Goal: Information Seeking & Learning: Find specific page/section

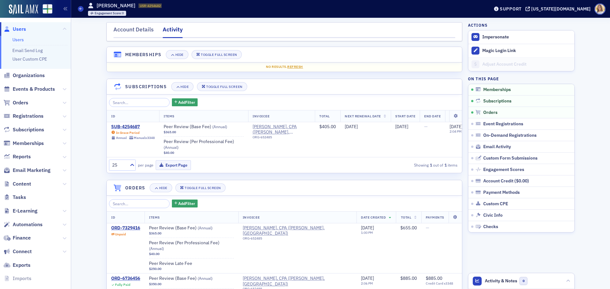
click at [23, 30] on span "Users" at bounding box center [19, 29] width 13 height 7
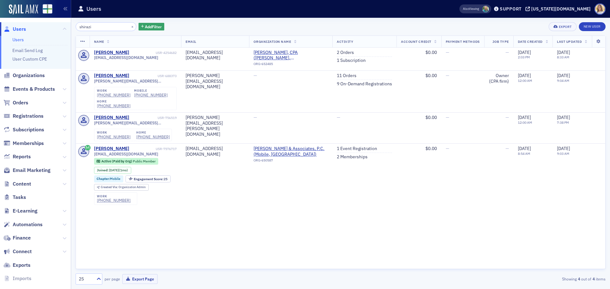
click at [62, 103] on span "Orders" at bounding box center [35, 103] width 71 height 14
click at [63, 103] on icon at bounding box center [65, 103] width 4 height 4
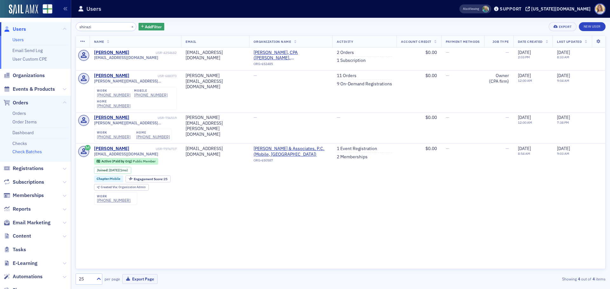
click at [38, 151] on link "Check Batches" at bounding box center [27, 152] width 30 height 6
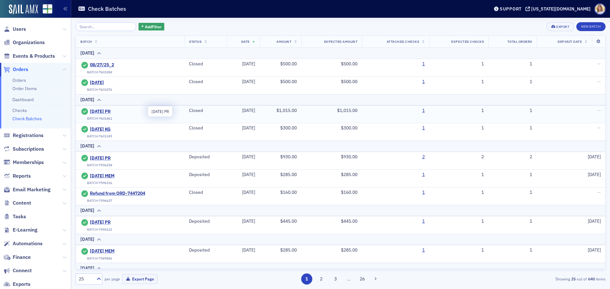
click at [96, 111] on span "[DATE] PR" at bounding box center [119, 112] width 58 height 6
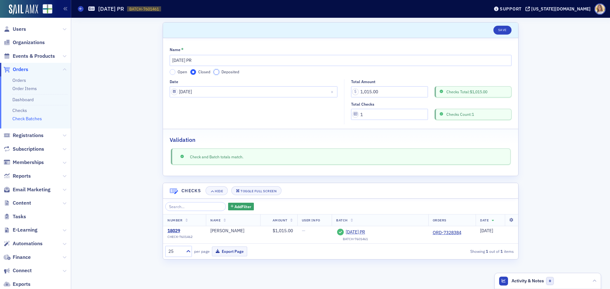
click at [216, 74] on input "Deposited" at bounding box center [216, 72] width 6 height 6
click at [216, 119] on input "Deposit Date" at bounding box center [254, 114] width 168 height 11
select select "8"
select select "2025"
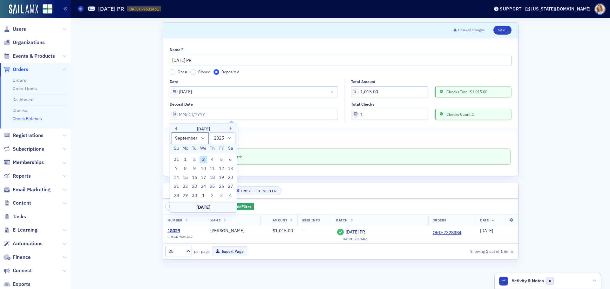
click at [203, 159] on div "3" at bounding box center [203, 160] width 8 height 8
type input "[DATE]"
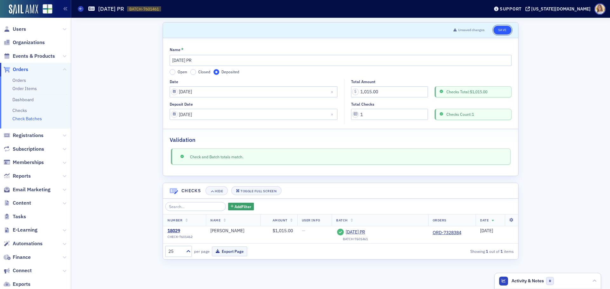
click at [502, 28] on button "Save" at bounding box center [502, 30] width 18 height 9
click at [506, 28] on button "Save" at bounding box center [502, 30] width 18 height 9
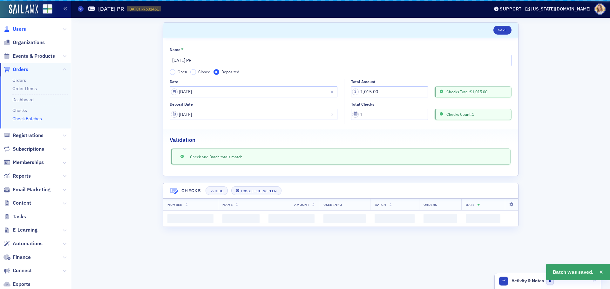
click at [21, 29] on span "Users" at bounding box center [19, 29] width 13 height 7
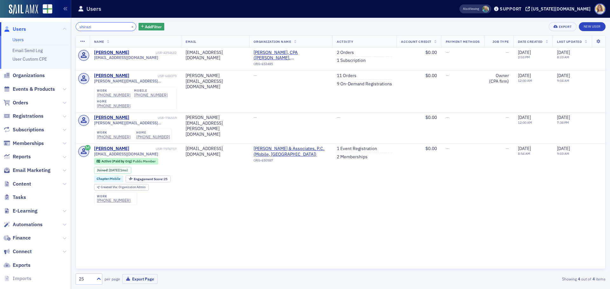
drag, startPoint x: 102, startPoint y: 27, endPoint x: 34, endPoint y: 17, distance: 68.1
click at [34, 17] on div "Users Users Email Send Log User Custom CPE Organizations Events & Products Orde…" at bounding box center [305, 144] width 610 height 289
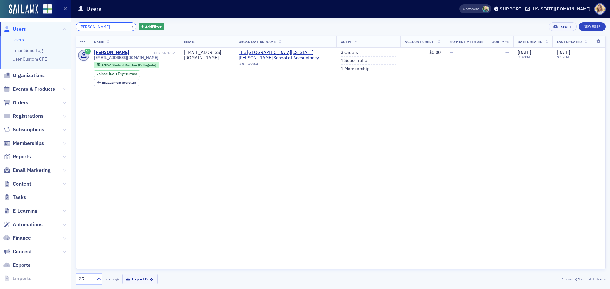
drag, startPoint x: 111, startPoint y: 26, endPoint x: 43, endPoint y: 25, distance: 68.6
click at [43, 25] on div "Users Users Email Send Log User Custom CPE Organizations Events & Products Orde…" at bounding box center [305, 144] width 610 height 289
type input "v"
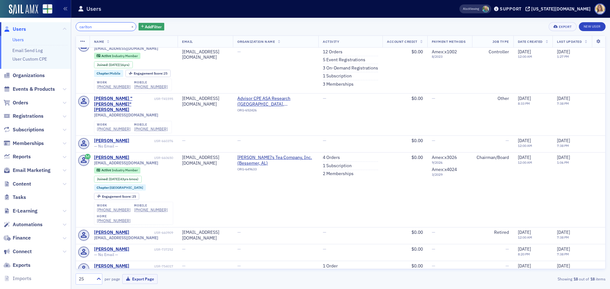
scroll to position [190, 0]
drag, startPoint x: 103, startPoint y: 30, endPoint x: 48, endPoint y: 29, distance: 55.3
click at [48, 29] on div "Users Users Email Send Log User Custom CPE Organizations Events & Products Orde…" at bounding box center [305, 144] width 610 height 289
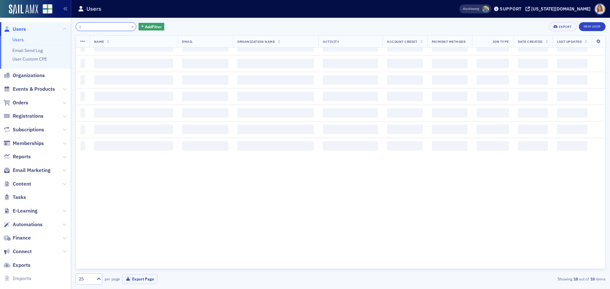
scroll to position [486, 0]
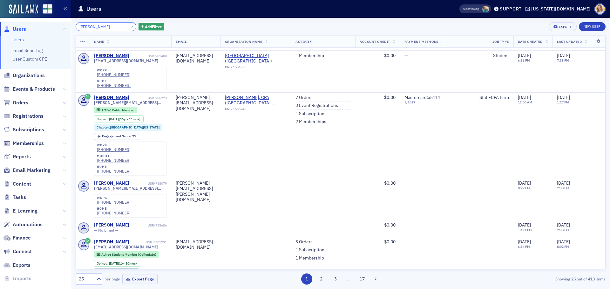
scroll to position [125, 0]
drag, startPoint x: 113, startPoint y: 26, endPoint x: 48, endPoint y: 18, distance: 65.6
click at [48, 18] on div "Users Users Email Send Log User Custom CPE Organizations Events & Products Orde…" at bounding box center [305, 144] width 610 height 289
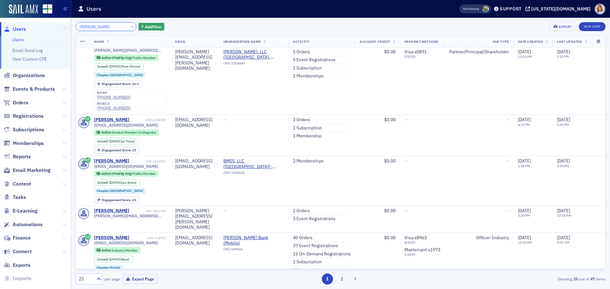
scroll to position [381, 0]
drag, startPoint x: 96, startPoint y: 27, endPoint x: 46, endPoint y: 26, distance: 50.2
click at [46, 26] on div "Users Users Email Send Log User Custom CPE Organizations Events & Products Orde…" at bounding box center [305, 144] width 610 height 289
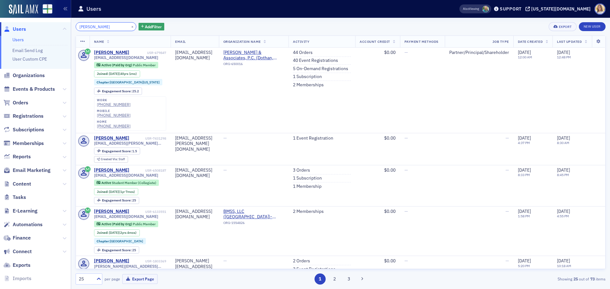
drag, startPoint x: 103, startPoint y: 28, endPoint x: 45, endPoint y: 22, distance: 58.4
click at [45, 22] on div "Users Users Email Send Log User Custom CPE Organizations Events & Products Orde…" at bounding box center [305, 144] width 610 height 289
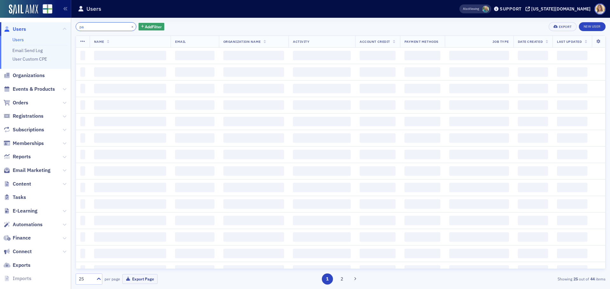
type input "p"
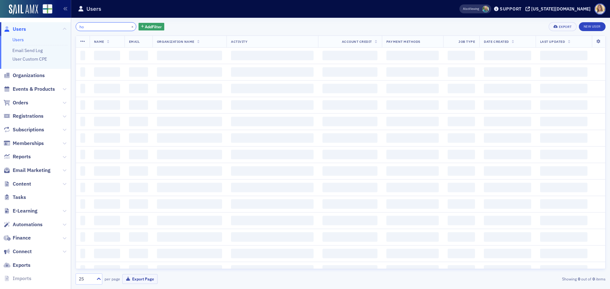
type input "h"
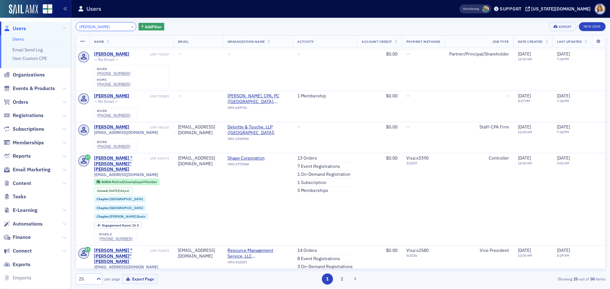
scroll to position [1, 0]
drag, startPoint x: 102, startPoint y: 27, endPoint x: 52, endPoint y: 19, distance: 50.1
click at [52, 19] on div "Users Users Email Send Log User Custom CPE Organizations Events & Products Orde…" at bounding box center [305, 144] width 610 height 289
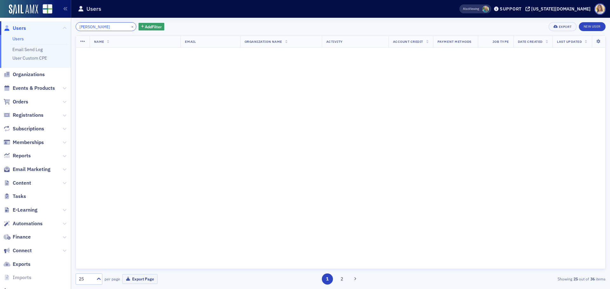
scroll to position [1065, 0]
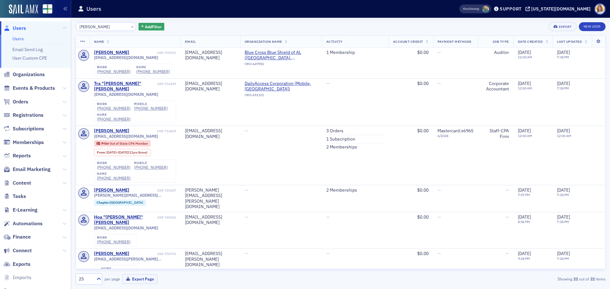
drag, startPoint x: 110, startPoint y: 22, endPoint x: 97, endPoint y: 35, distance: 18.6
click at [77, 22] on div "[PERSON_NAME] × Add Filter Export New User Name Email Organization Name Activit…" at bounding box center [341, 154] width 530 height 272
drag, startPoint x: 103, startPoint y: 27, endPoint x: 53, endPoint y: 28, distance: 50.2
click at [58, 26] on div "Users Users Email Send Log User Custom CPE Organizations Events & Products Orde…" at bounding box center [305, 144] width 610 height 289
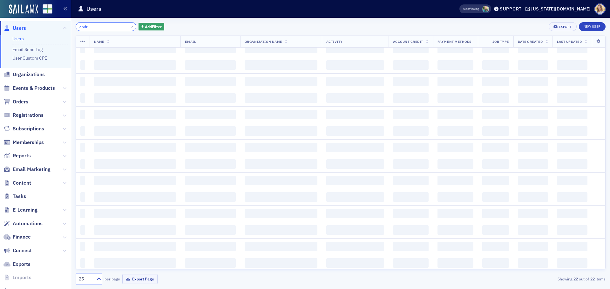
scroll to position [7, 0]
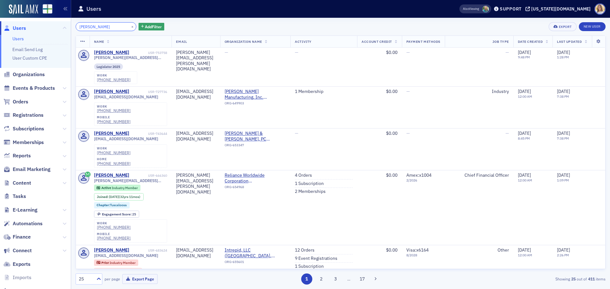
drag, startPoint x: 110, startPoint y: 28, endPoint x: 45, endPoint y: 23, distance: 64.4
click at [46, 23] on div "Users Users Email Send Log User Custom CPE Organizations Events & Products Orde…" at bounding box center [305, 144] width 610 height 289
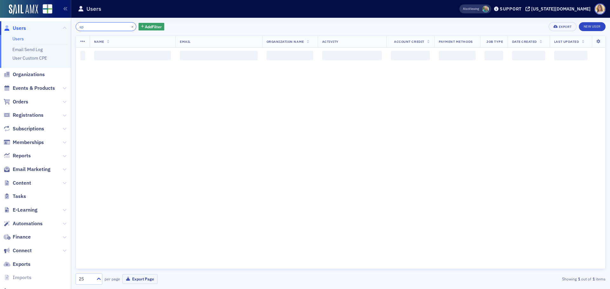
type input "s"
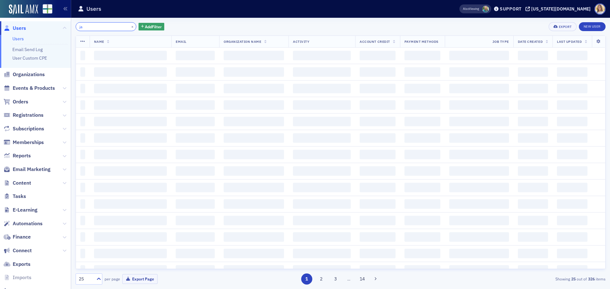
type input "j"
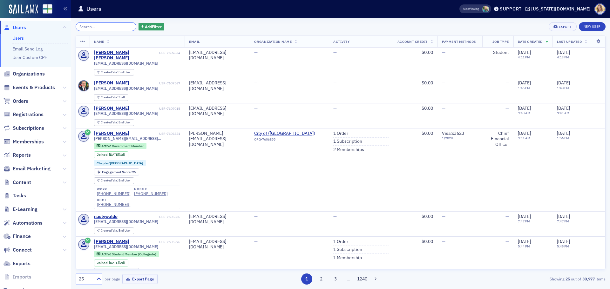
scroll to position [0, 0]
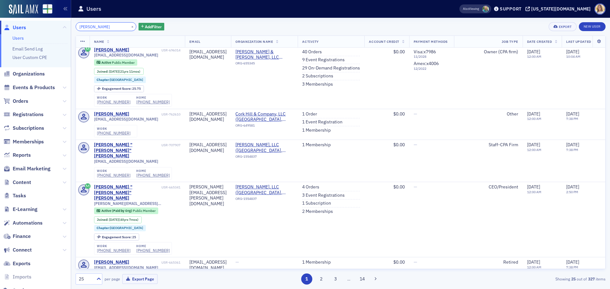
scroll to position [217, 0]
drag, startPoint x: 106, startPoint y: 29, endPoint x: 37, endPoint y: 25, distance: 69.0
click at [37, 25] on div "Users Users Email Send Log User Custom CPE Organizations Events & Products Orde…" at bounding box center [305, 144] width 610 height 289
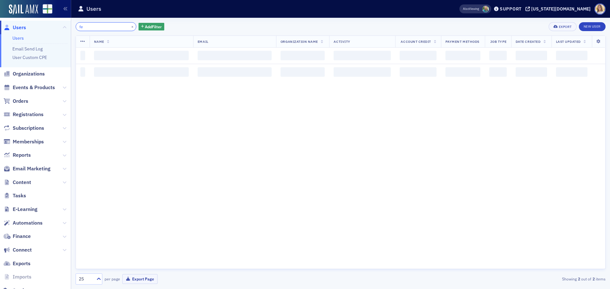
type input "f"
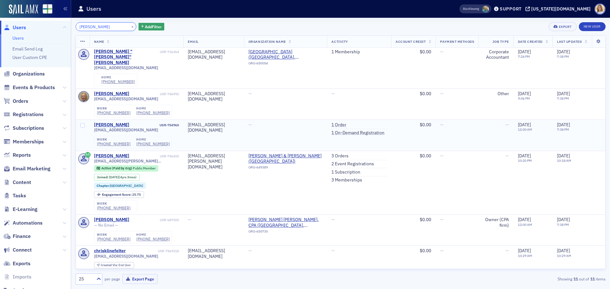
scroll to position [1, 0]
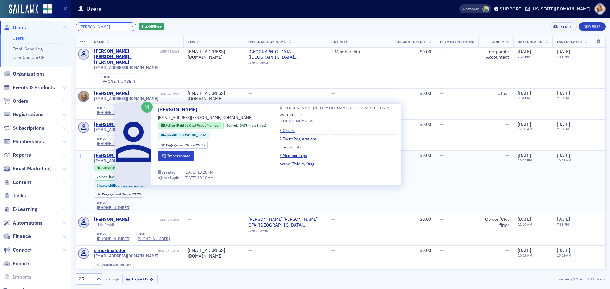
type input "[PERSON_NAME]"
click at [109, 153] on div "[PERSON_NAME]" at bounding box center [111, 156] width 35 height 6
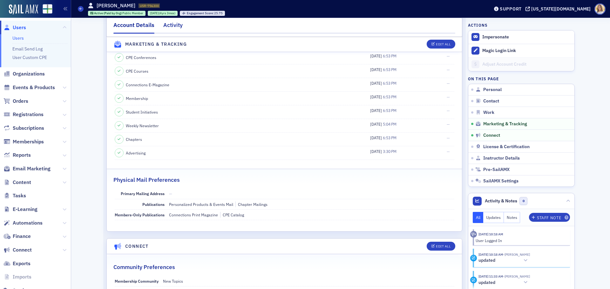
click at [172, 26] on div "Activity" at bounding box center [172, 27] width 19 height 12
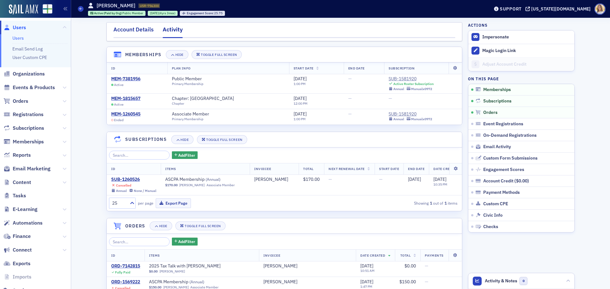
click at [131, 31] on div "Account Details" at bounding box center [133, 31] width 40 height 12
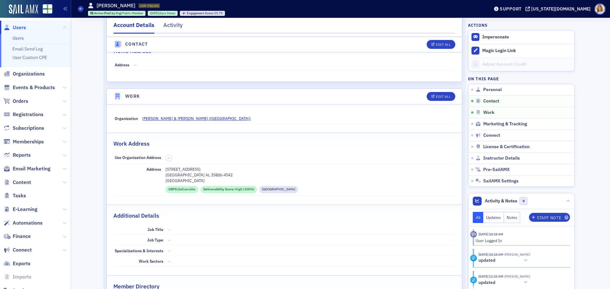
scroll to position [313, 0]
click at [20, 27] on span "Users" at bounding box center [19, 27] width 13 height 7
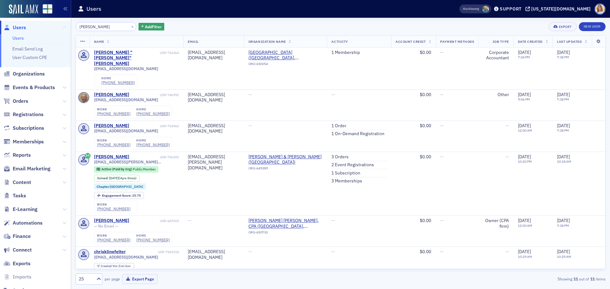
drag, startPoint x: 88, startPoint y: 27, endPoint x: 59, endPoint y: 26, distance: 28.6
click at [60, 26] on div "Users Users Email Send Log User Custom CPE Organizations Events & Products Orde…" at bounding box center [305, 144] width 610 height 289
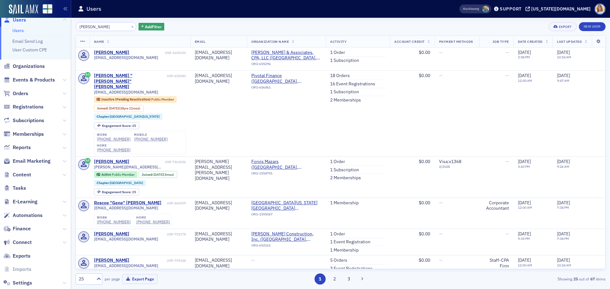
drag, startPoint x: 108, startPoint y: 24, endPoint x: 63, endPoint y: 24, distance: 45.1
click at [63, 24] on div "Users Users Email Send Log User Custom CPE Organizations Events & Products Orde…" at bounding box center [305, 144] width 610 height 289
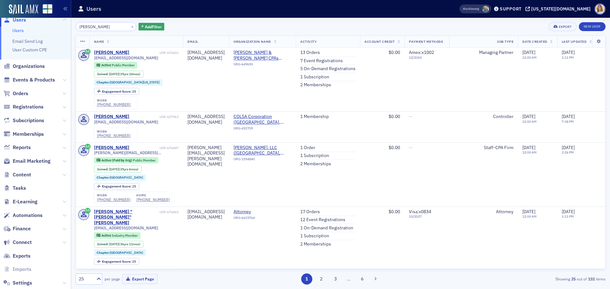
scroll to position [254, 0]
type input "[PERSON_NAME]"
click at [130, 26] on button "×" at bounding box center [133, 27] width 6 height 6
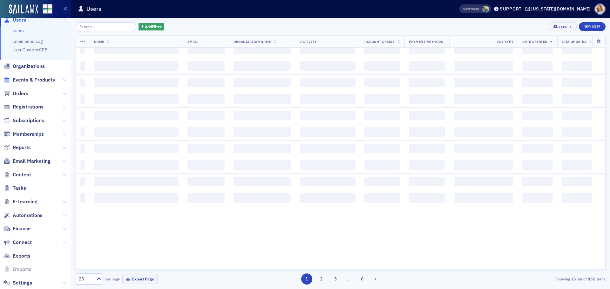
scroll to position [253, 0]
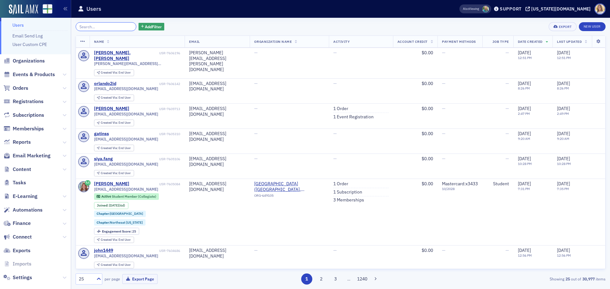
click at [108, 28] on input "search" at bounding box center [106, 26] width 61 height 9
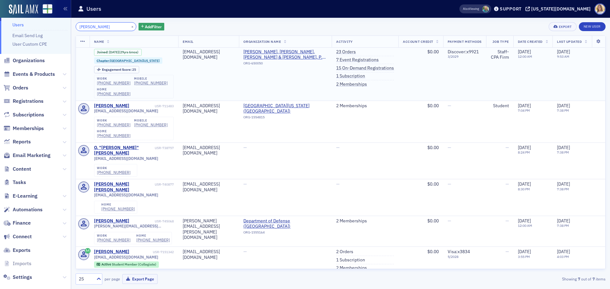
scroll to position [69, 0]
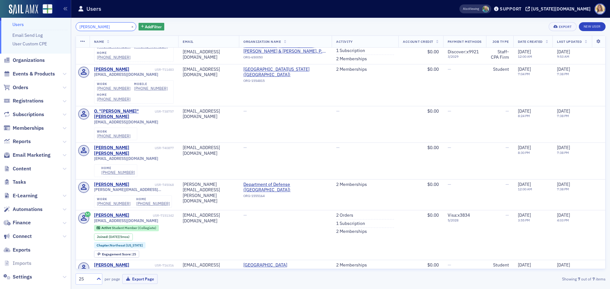
drag, startPoint x: 108, startPoint y: 28, endPoint x: 34, endPoint y: 21, distance: 74.4
click at [34, 21] on div "Users Users Email Send Log User Custom CPE Organizations Events & Products Orde…" at bounding box center [305, 144] width 610 height 289
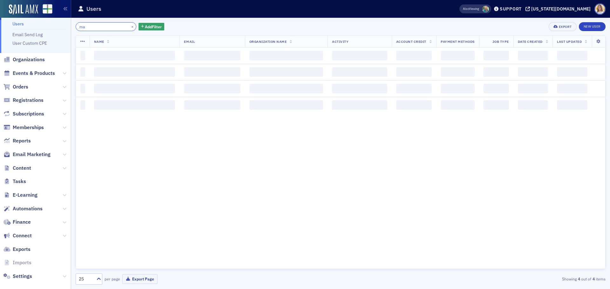
type input "m"
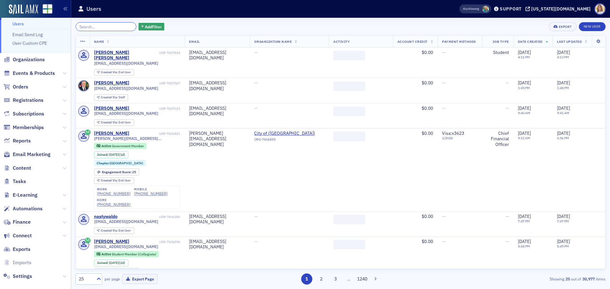
type input "h"
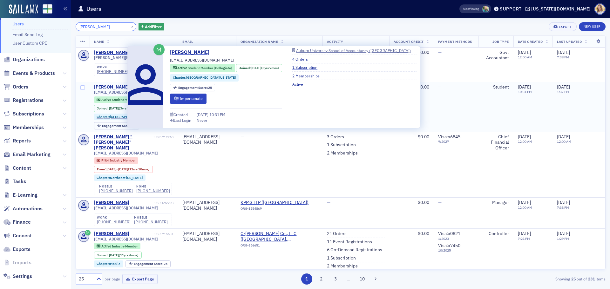
type input "[PERSON_NAME]"
click at [114, 86] on div "[PERSON_NAME]" at bounding box center [111, 87] width 35 height 6
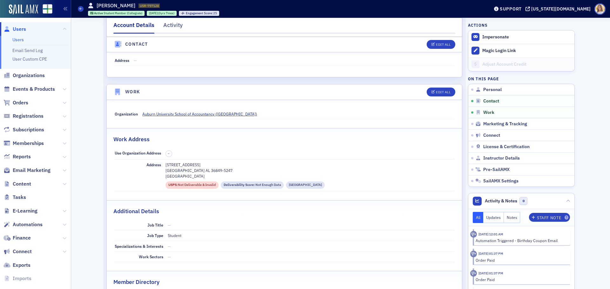
click at [19, 32] on span "Users" at bounding box center [19, 29] width 13 height 7
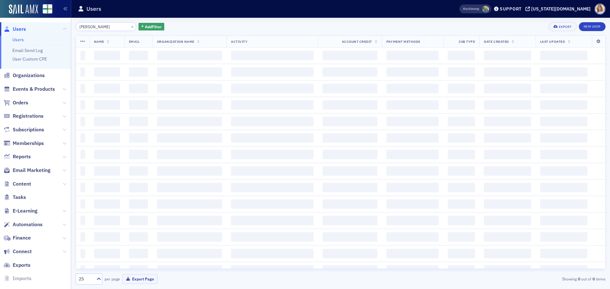
click at [4, 31] on div "Users Users Email Send Log User Custom CPE Organizations Events & Products Orde…" at bounding box center [305, 144] width 610 height 289
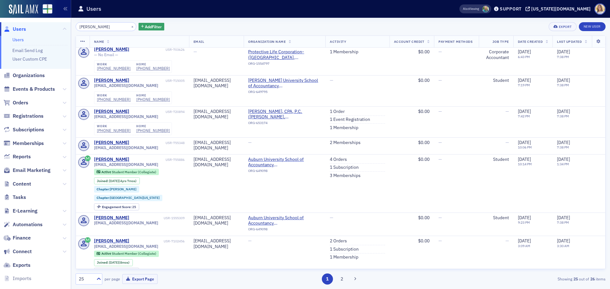
scroll to position [713, 0]
type input "[PERSON_NAME]"
click at [340, 280] on button "2" at bounding box center [341, 279] width 11 height 11
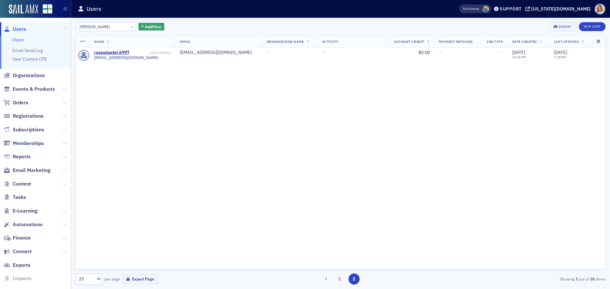
click at [21, 30] on span "Users" at bounding box center [19, 29] width 13 height 7
drag, startPoint x: 106, startPoint y: 26, endPoint x: 63, endPoint y: 26, distance: 42.9
click at [63, 26] on div "Users Users Email Send Log User Custom CPE Organizations Events & Products Orde…" at bounding box center [305, 144] width 610 height 289
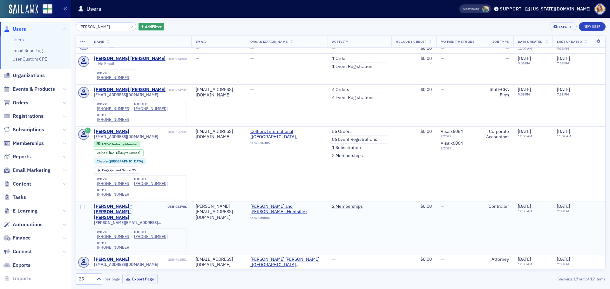
scroll to position [411, 0]
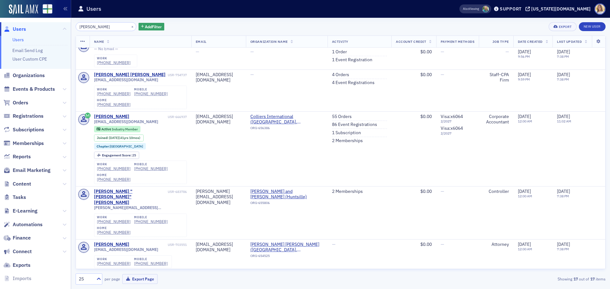
type input "[PERSON_NAME]"
click at [25, 30] on span "Users" at bounding box center [19, 29] width 13 height 7
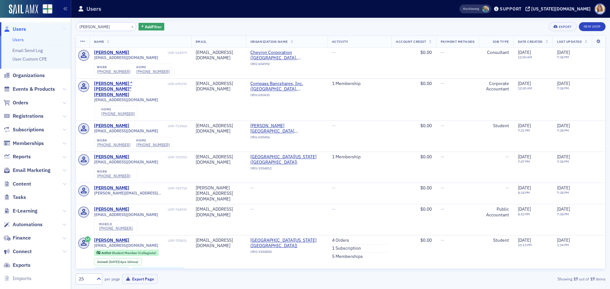
drag, startPoint x: 98, startPoint y: 26, endPoint x: 60, endPoint y: 27, distance: 37.2
click at [60, 27] on div "Users Users Email Send Log User Custom CPE Organizations Events & Products Orde…" at bounding box center [305, 144] width 610 height 289
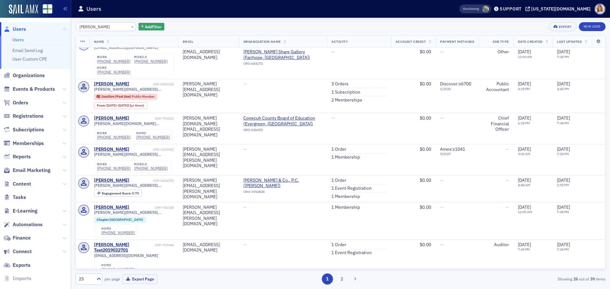
scroll to position [508, 0]
drag, startPoint x: 105, startPoint y: 25, endPoint x: 59, endPoint y: 28, distance: 45.8
click at [59, 28] on div "Users Users Email Send Log User Custom CPE Organizations Events & Products Orde…" at bounding box center [305, 144] width 610 height 289
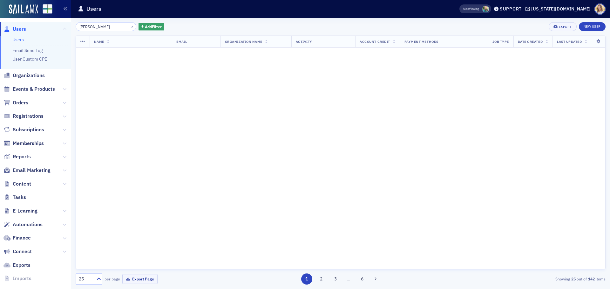
scroll to position [916, 0]
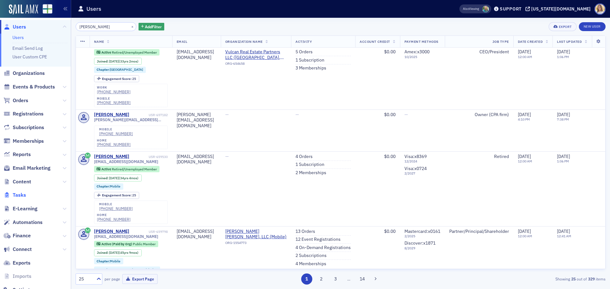
scroll to position [4, 0]
drag, startPoint x: 107, startPoint y: 28, endPoint x: 65, endPoint y: 24, distance: 41.5
click at [65, 24] on div "Users Users Email Send Log User Custom CPE Organizations Events & Products Orde…" at bounding box center [305, 144] width 610 height 289
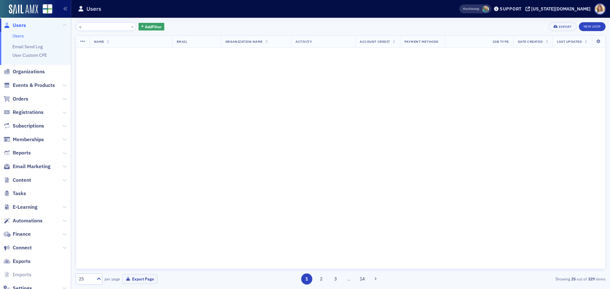
scroll to position [1128, 0]
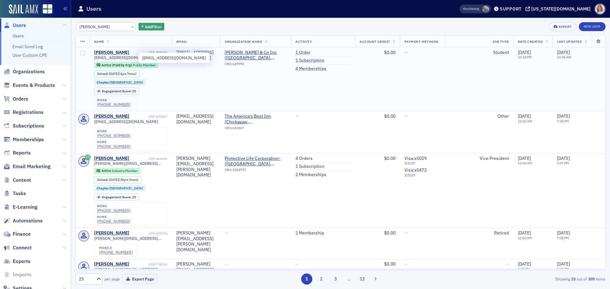
type input "[PERSON_NAME]"
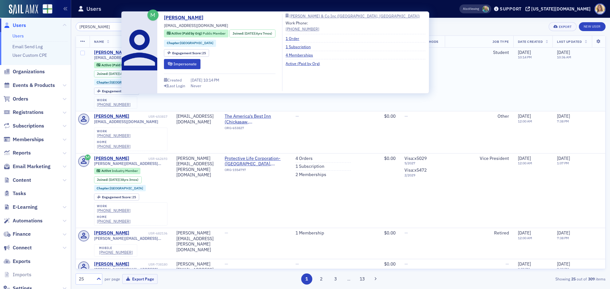
click at [116, 51] on div "[PERSON_NAME]" at bounding box center [111, 53] width 35 height 6
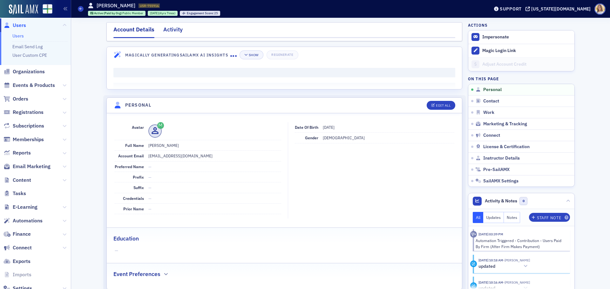
click at [176, 30] on div "Activity" at bounding box center [172, 31] width 19 height 12
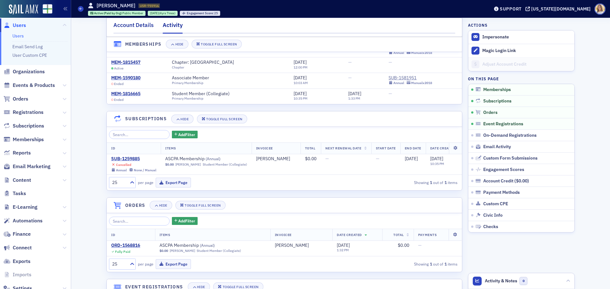
click at [132, 22] on div "Account Details" at bounding box center [133, 27] width 40 height 12
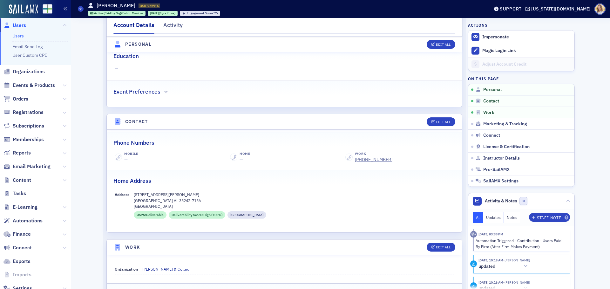
scroll to position [183, 0]
click at [21, 27] on span "Users" at bounding box center [19, 25] width 13 height 7
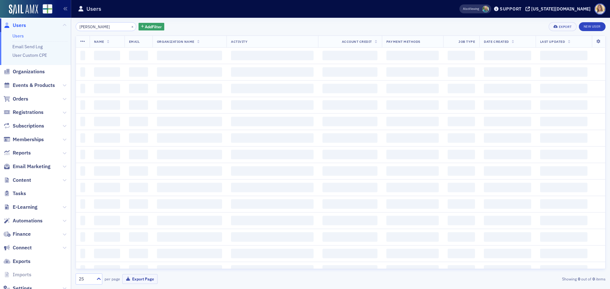
drag, startPoint x: 110, startPoint y: 28, endPoint x: 66, endPoint y: 27, distance: 44.2
click at [66, 27] on div "Users Users Email Send Log User Custom CPE Organizations Events & Products Orde…" at bounding box center [305, 144] width 610 height 289
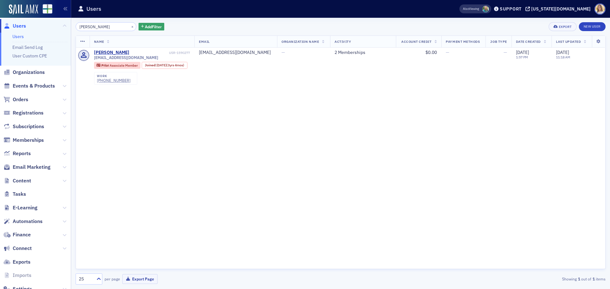
scroll to position [3, 0]
drag, startPoint x: 105, startPoint y: 27, endPoint x: 51, endPoint y: 25, distance: 54.0
click at [51, 25] on div "Users Users Email Send Log User Custom CPE Organizations Events & Products Orde…" at bounding box center [305, 144] width 610 height 289
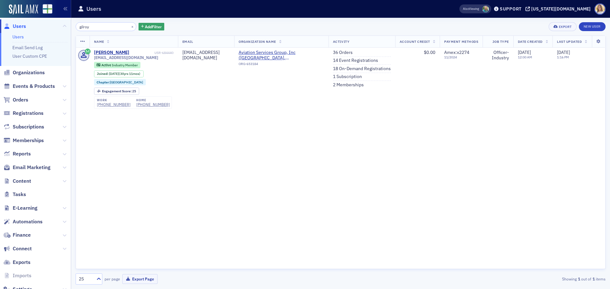
drag, startPoint x: 97, startPoint y: 30, endPoint x: 49, endPoint y: 26, distance: 48.7
click at [49, 26] on div "Users Users Email Send Log User Custom CPE Organizations Events & Products Orde…" at bounding box center [305, 144] width 610 height 289
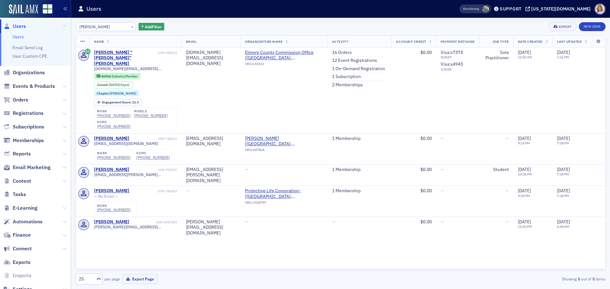
type input "[PERSON_NAME]"
click at [23, 25] on span "Users" at bounding box center [19, 26] width 13 height 7
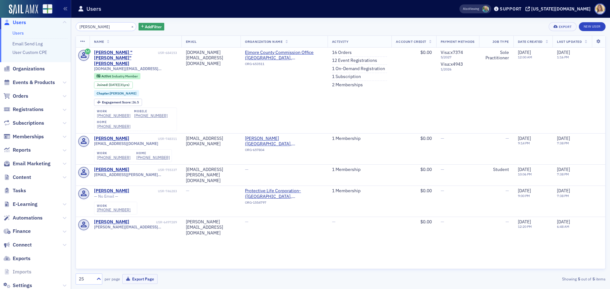
drag, startPoint x: 103, startPoint y: 29, endPoint x: 67, endPoint y: 27, distance: 35.9
click at [67, 27] on div "Users Users Email Send Log User Custom CPE Organizations Events & Products Orde…" at bounding box center [305, 144] width 610 height 289
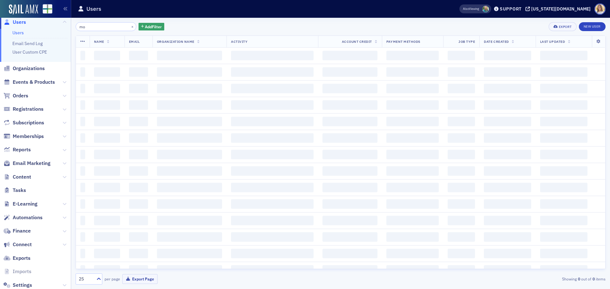
type input "m"
type input "g"
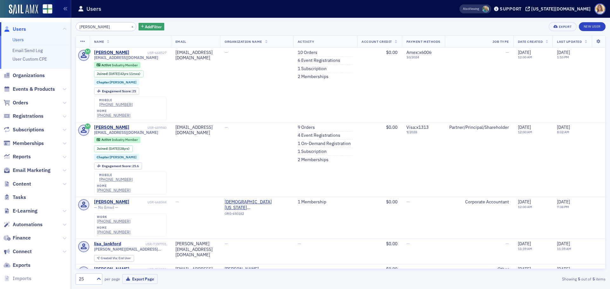
type input "[PERSON_NAME]"
click at [14, 27] on span "Users" at bounding box center [19, 29] width 13 height 7
drag, startPoint x: 103, startPoint y: 26, endPoint x: 62, endPoint y: 21, distance: 41.0
click at [66, 24] on div "Users Users Email Send Log User Custom CPE Organizations Events & Products Orde…" at bounding box center [305, 144] width 610 height 289
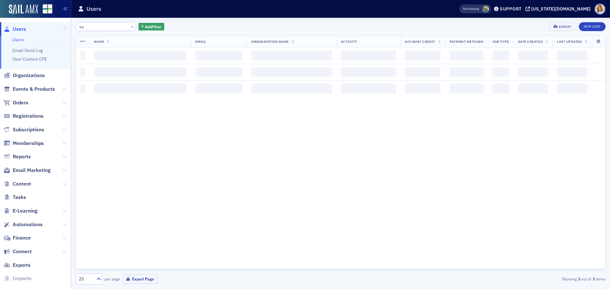
type input "e"
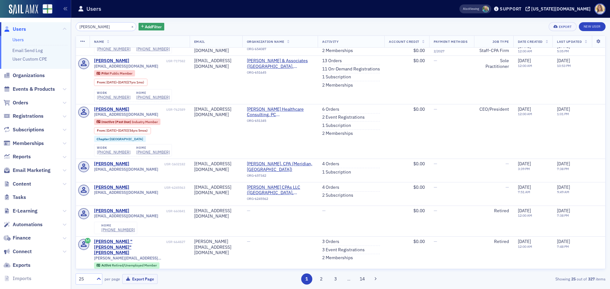
scroll to position [476, 0]
drag, startPoint x: 108, startPoint y: 28, endPoint x: 28, endPoint y: 22, distance: 80.9
click at [28, 22] on div "Users Users Email Send Log User Custom CPE Organizations Events & Products Orde…" at bounding box center [305, 144] width 610 height 289
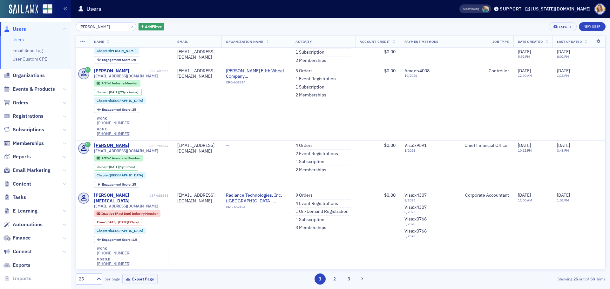
scroll to position [63, 0]
drag, startPoint x: 109, startPoint y: 26, endPoint x: 52, endPoint y: 25, distance: 56.9
click at [52, 25] on div "Users Users Email Send Log User Custom CPE Organizations Events & Products Orde…" at bounding box center [305, 144] width 610 height 289
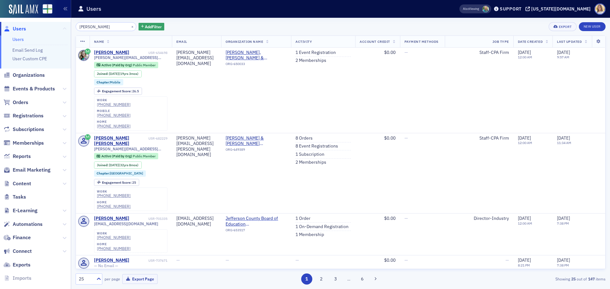
drag, startPoint x: 110, startPoint y: 28, endPoint x: 59, endPoint y: 26, distance: 51.5
click at [59, 26] on div "Users Users Email Send Log User Custom CPE Organizations Events & Products Orde…" at bounding box center [305, 144] width 610 height 289
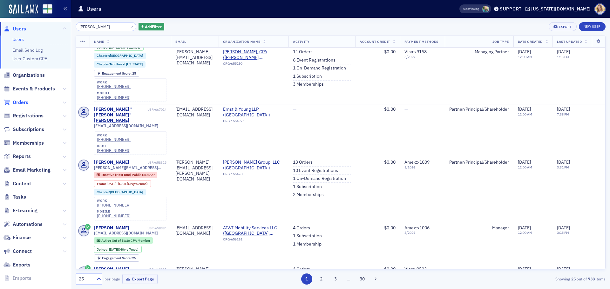
scroll to position [184, 0]
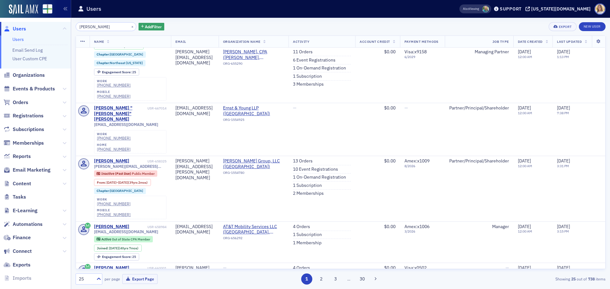
drag, startPoint x: 113, startPoint y: 31, endPoint x: 51, endPoint y: 27, distance: 61.7
click at [51, 27] on div "Users Users Email Send Log User Custom CPE Organizations Events & Products Orde…" at bounding box center [305, 144] width 610 height 289
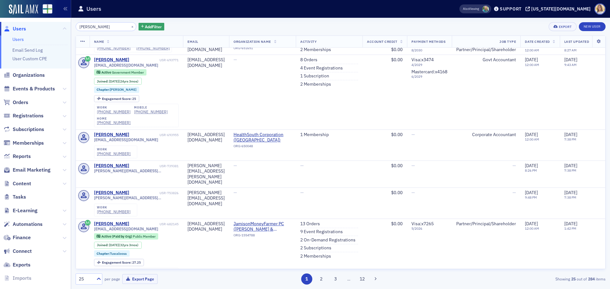
drag, startPoint x: 94, startPoint y: 27, endPoint x: 51, endPoint y: 24, distance: 42.6
click at [51, 24] on div "Users Users Email Send Log User Custom CPE Organizations Events & Products Orde…" at bounding box center [305, 144] width 610 height 289
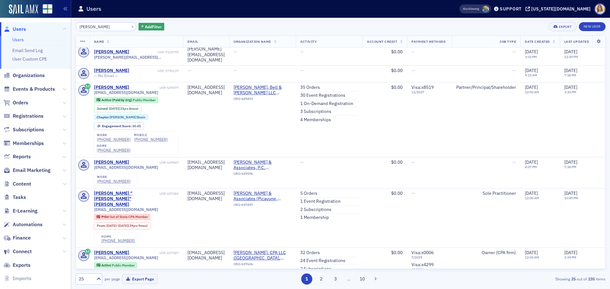
scroll to position [730, 0]
drag, startPoint x: 110, startPoint y: 29, endPoint x: 66, endPoint y: 25, distance: 43.7
click at [67, 25] on div "Users Users Email Send Log User Custom CPE Organizations Events & Products Orde…" at bounding box center [305, 144] width 610 height 289
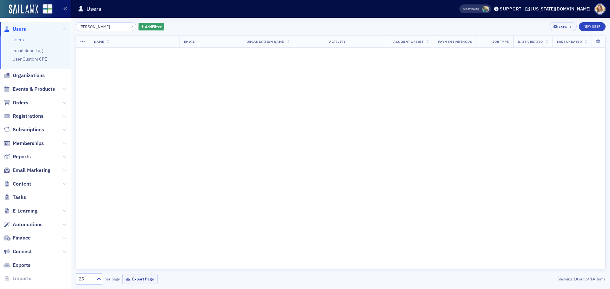
scroll to position [614, 0]
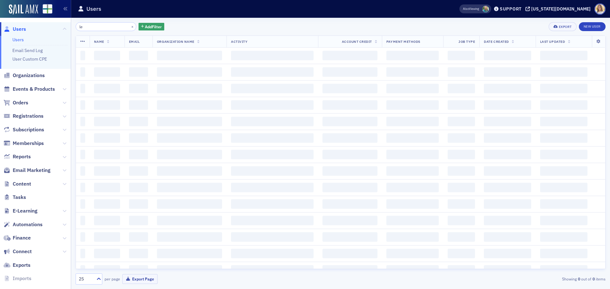
type input "l"
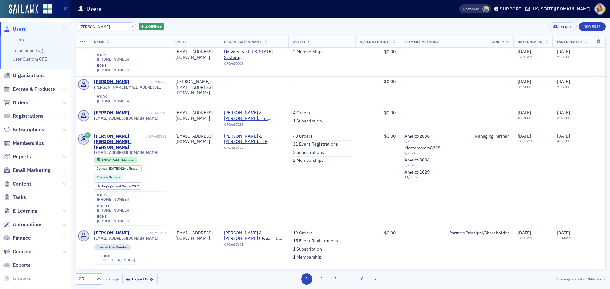
scroll to position [349, 0]
drag, startPoint x: 108, startPoint y: 27, endPoint x: 59, endPoint y: 26, distance: 49.2
click at [59, 26] on div "Users Users Email Send Log User Custom CPE Organizations Events & Products Orde…" at bounding box center [305, 144] width 610 height 289
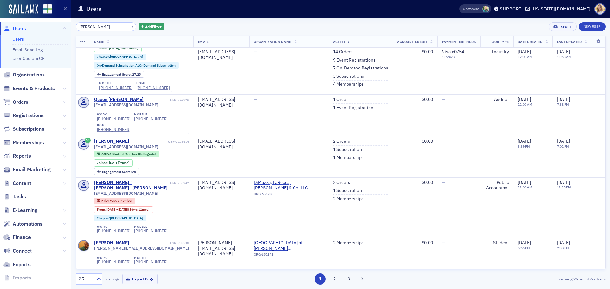
scroll to position [190, 0]
drag, startPoint x: 117, startPoint y: 29, endPoint x: 75, endPoint y: 26, distance: 42.7
click at [75, 26] on div "[PERSON_NAME] × Add Filter Export New User Name Email Organization Name Activit…" at bounding box center [340, 154] width 539 height 272
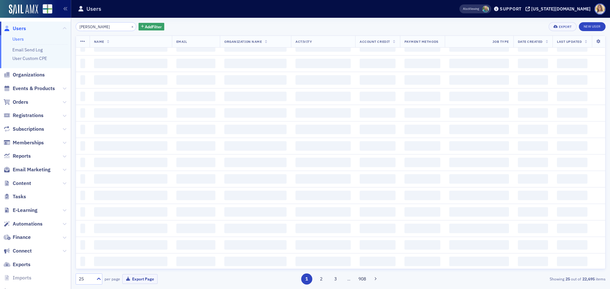
type input "[PERSON_NAME]"
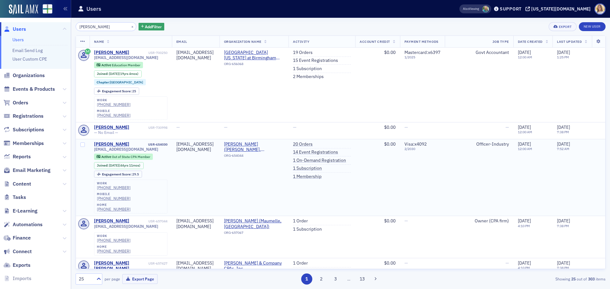
scroll to position [1, 0]
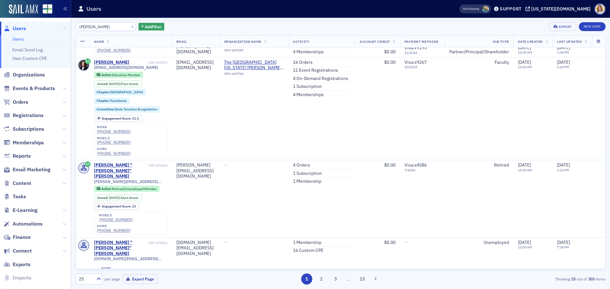
type input "[PERSON_NAME]"
click at [130, 25] on button "×" at bounding box center [133, 27] width 6 height 6
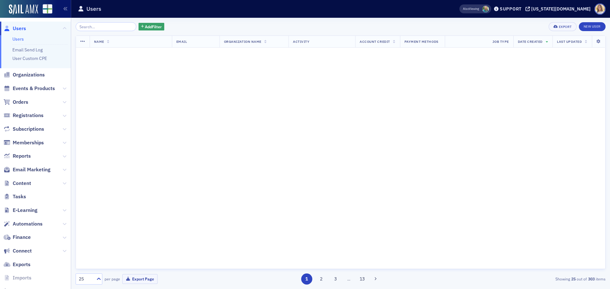
scroll to position [536, 0]
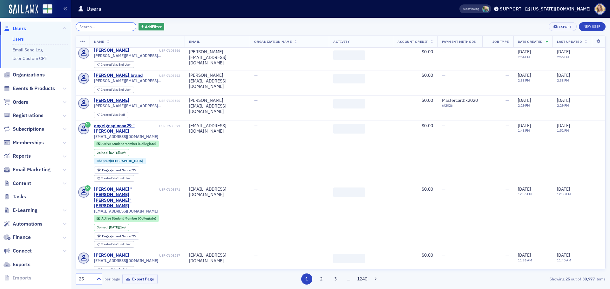
click at [112, 26] on input "search" at bounding box center [106, 26] width 61 height 9
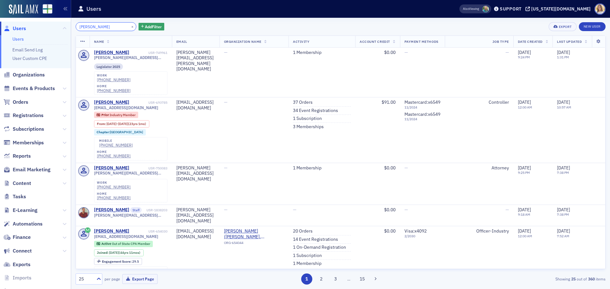
drag, startPoint x: 103, startPoint y: 28, endPoint x: 37, endPoint y: 25, distance: 66.8
click at [37, 25] on div "Users Users Email Send Log User Custom CPE Organizations Events & Products Orde…" at bounding box center [305, 144] width 610 height 289
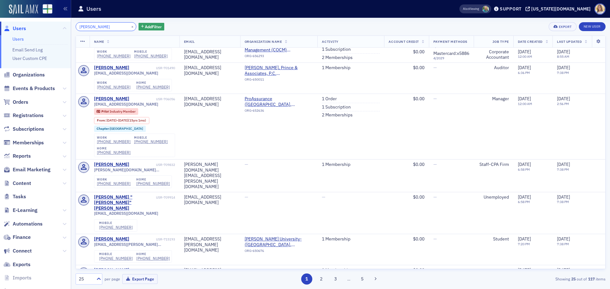
scroll to position [535, 0]
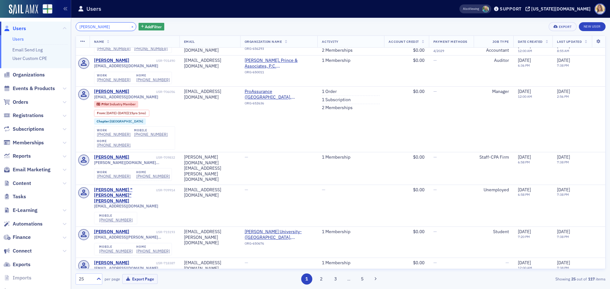
type input "[PERSON_NAME]"
click at [130, 29] on button "×" at bounding box center [133, 27] width 6 height 6
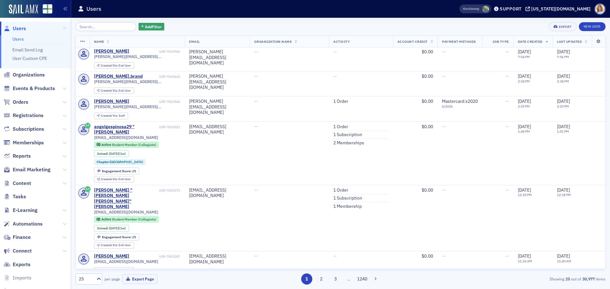
scroll to position [1, 0]
click at [110, 27] on input "search" at bounding box center [106, 26] width 61 height 9
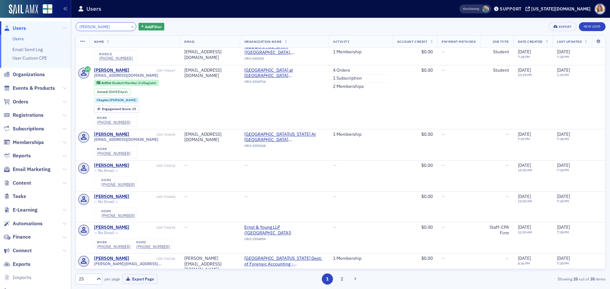
scroll to position [349, 0]
drag, startPoint x: 111, startPoint y: 26, endPoint x: 59, endPoint y: 27, distance: 51.5
click at [59, 27] on div "Users Users Email Send Log User Custom CPE Organizations Events & Products Orde…" at bounding box center [305, 144] width 610 height 289
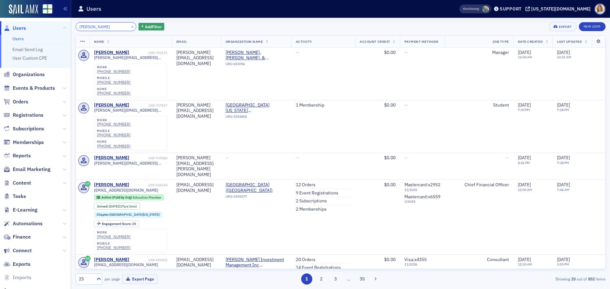
drag, startPoint x: 110, startPoint y: 27, endPoint x: 71, endPoint y: 25, distance: 38.5
click at [71, 25] on div "william traweek × Add Filter Export New User Name Email Organization Name Activ…" at bounding box center [340, 154] width 539 height 272
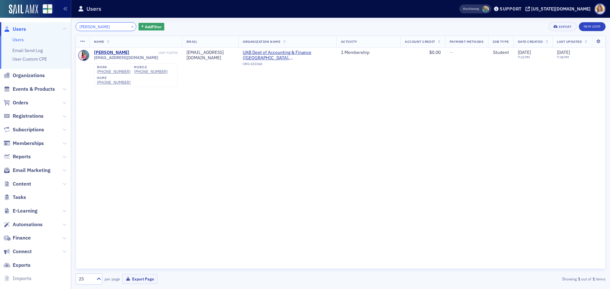
type input "traweek"
click at [130, 25] on button "×" at bounding box center [133, 27] width 6 height 6
